Goal: Find contact information: Obtain details needed to contact an individual or organization

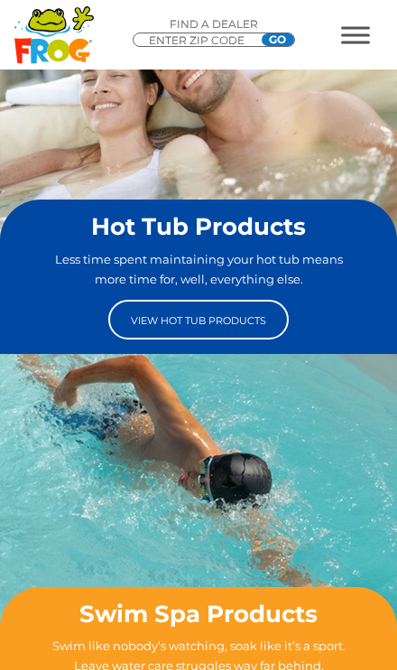
scroll to position [107, 0]
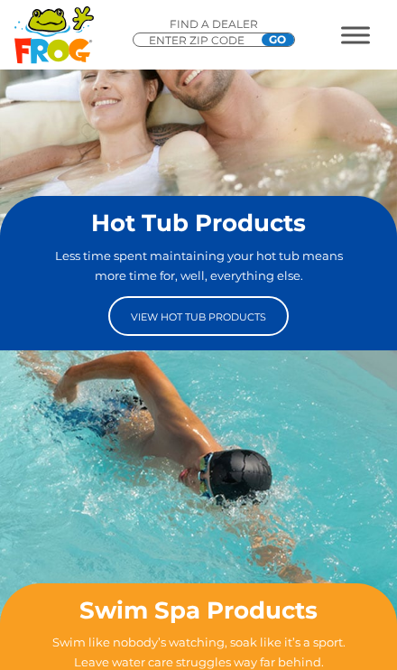
click at [350, 29] on span "MENU" at bounding box center [355, 27] width 29 height 3
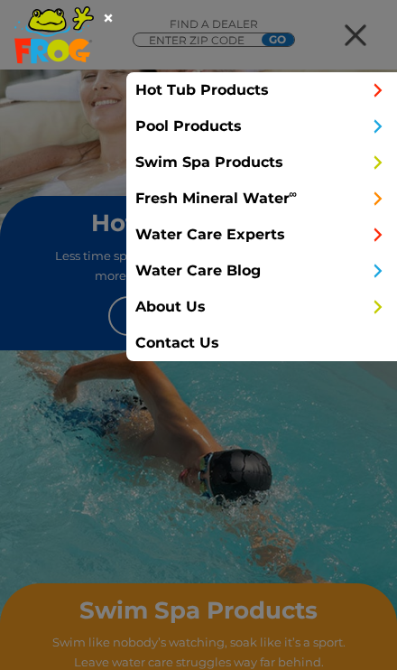
click at [214, 347] on link "Contact Us" at bounding box center [261, 343] width 271 height 36
click at [154, 340] on link "Contact Us" at bounding box center [261, 343] width 271 height 36
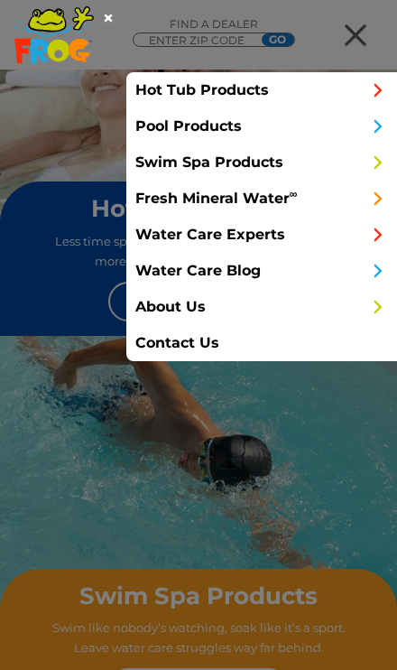
scroll to position [0, 0]
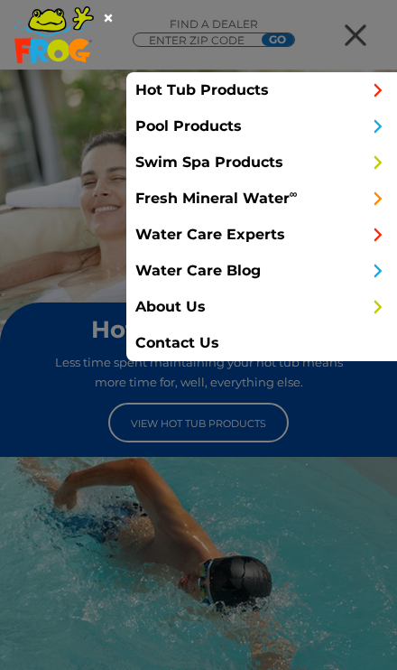
click at [150, 334] on link "Contact Us" at bounding box center [261, 343] width 271 height 36
click at [157, 345] on link "Contact Us" at bounding box center [261, 343] width 271 height 36
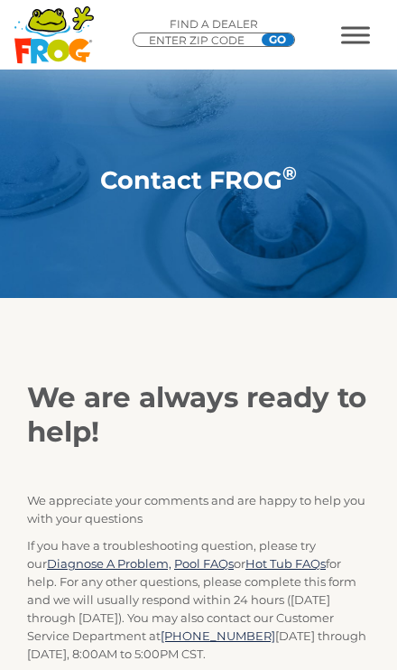
scroll to position [14, 0]
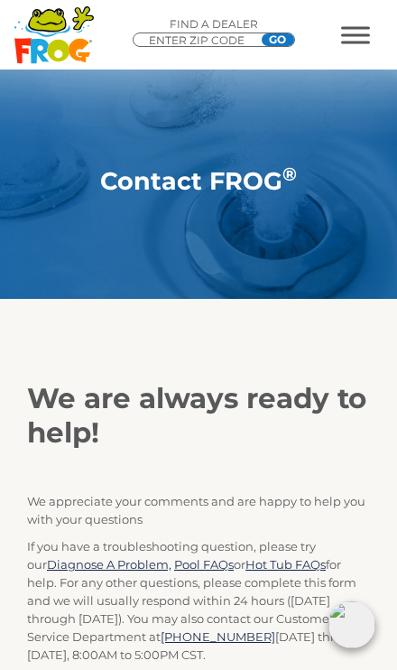
click at [233, 638] on link "(800) 222-0169" at bounding box center [218, 636] width 115 height 14
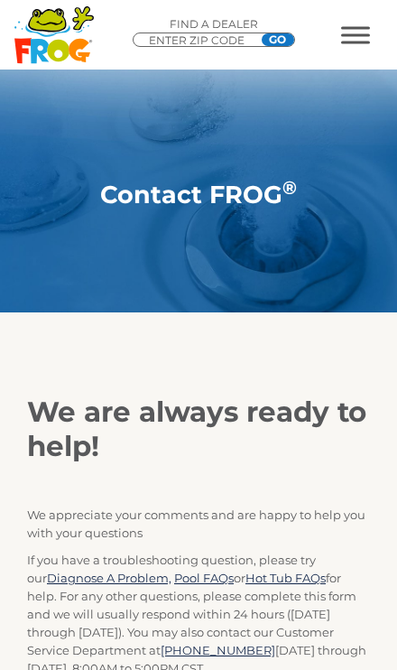
scroll to position [28, 0]
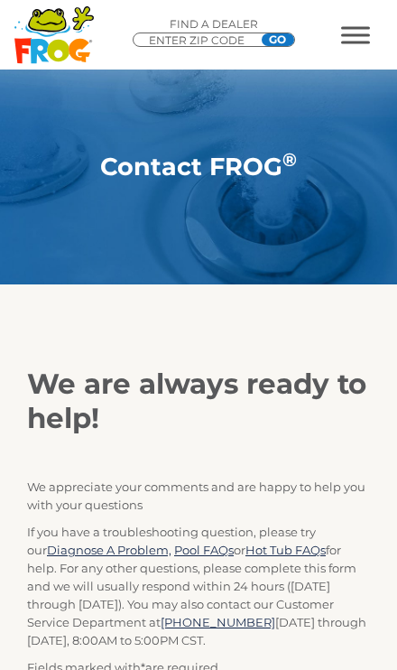
click at [358, 29] on span "MENU" at bounding box center [355, 27] width 29 height 3
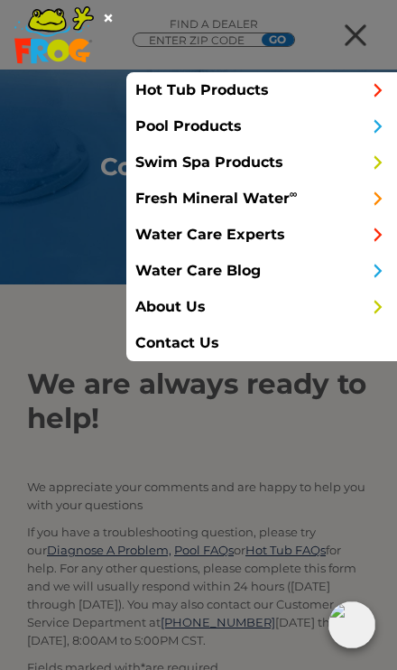
click at [216, 136] on link "Pool Products" at bounding box center [261, 126] width 271 height 36
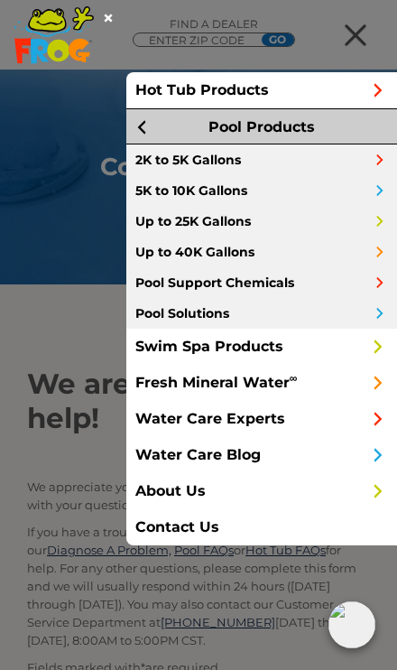
click at [302, 286] on link "Pool Support Chemicals" at bounding box center [261, 282] width 271 height 31
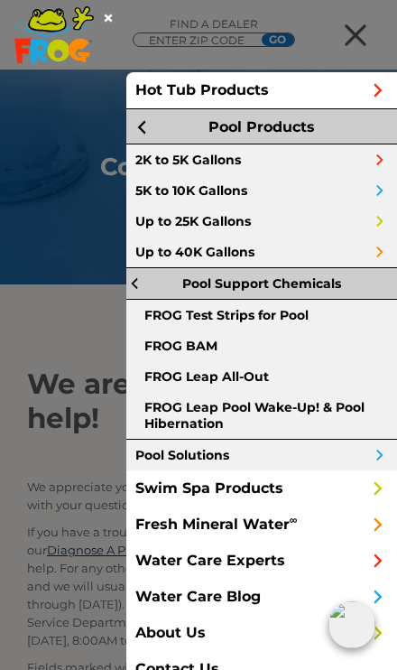
click at [350, 38] on div at bounding box center [364, 35] width 65 height 36
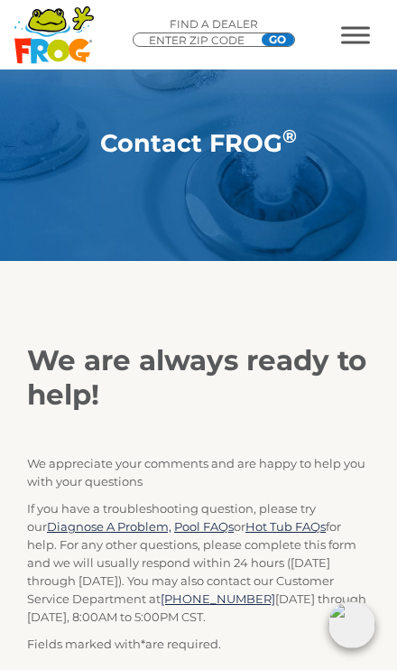
scroll to position [49, 0]
